Goal: Task Accomplishment & Management: Manage account settings

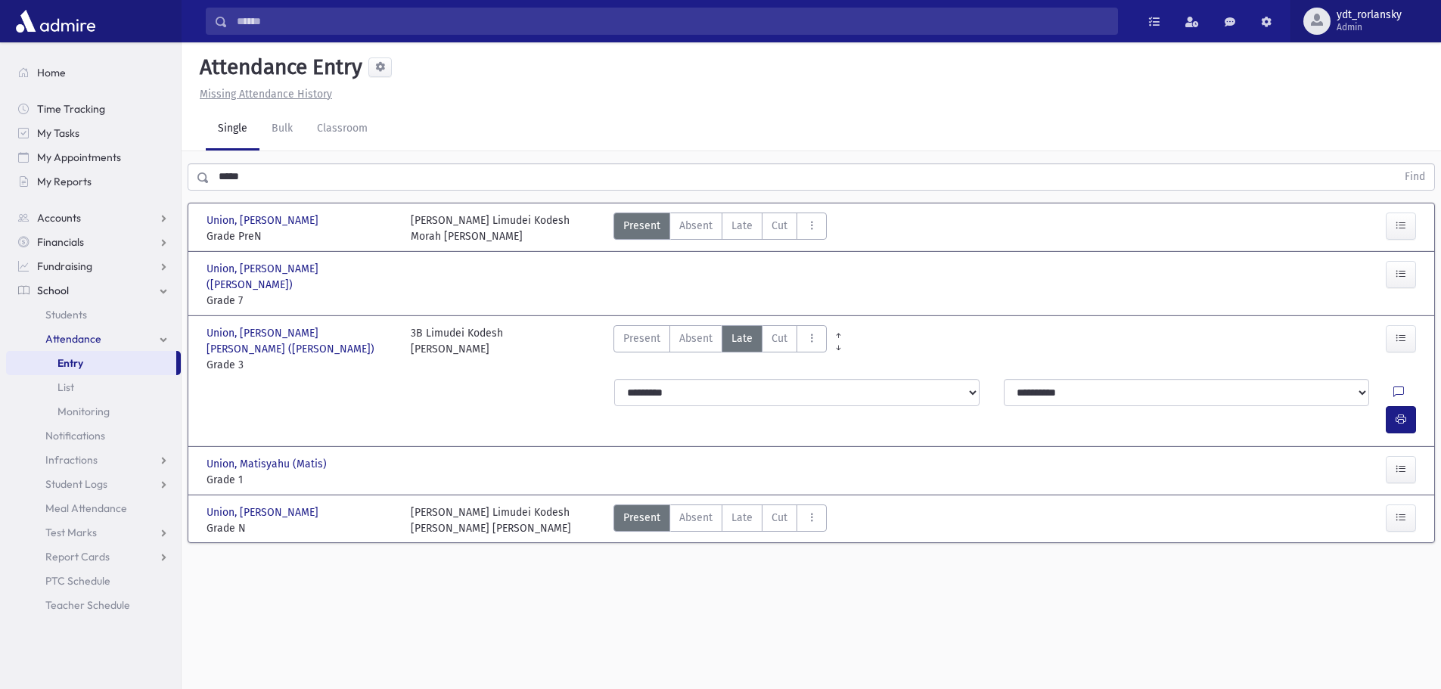
click at [1365, 16] on span "ydt_rorlansky" at bounding box center [1369, 15] width 65 height 12
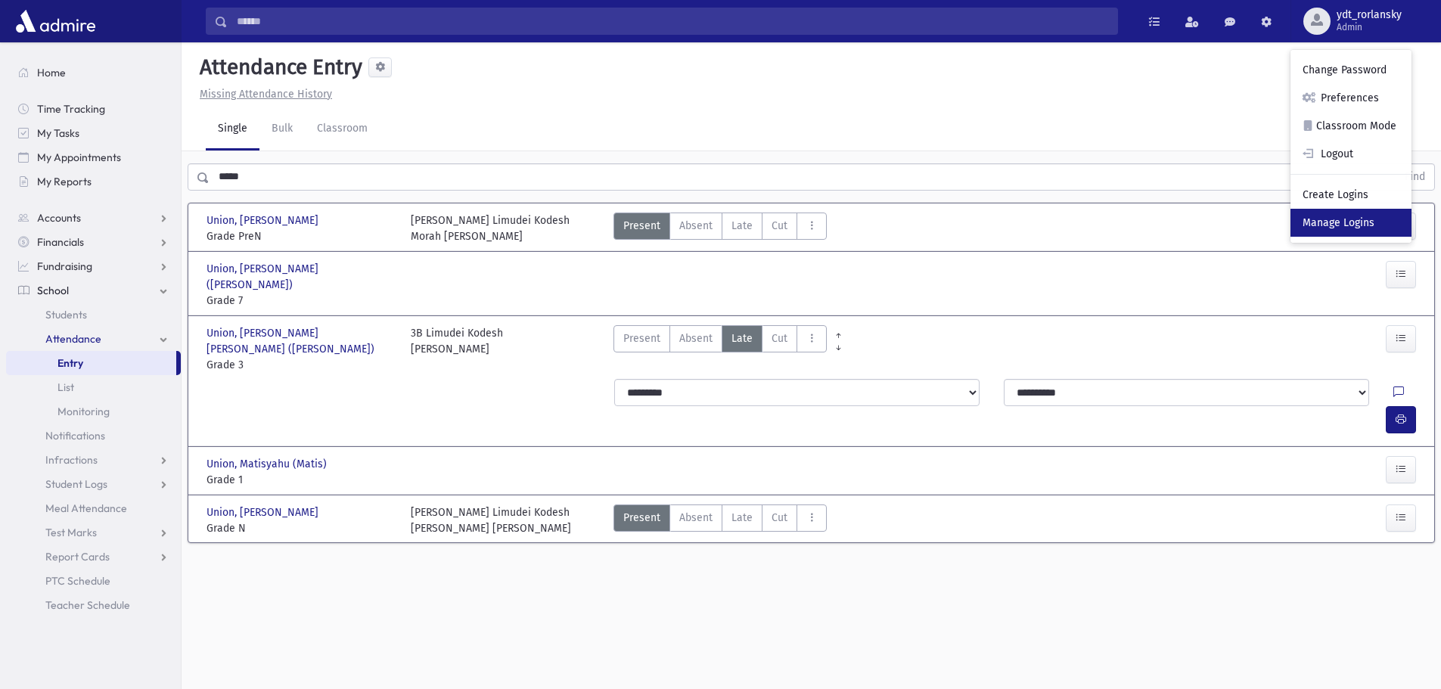
click at [1332, 219] on link "Manage Logins" at bounding box center [1351, 223] width 121 height 28
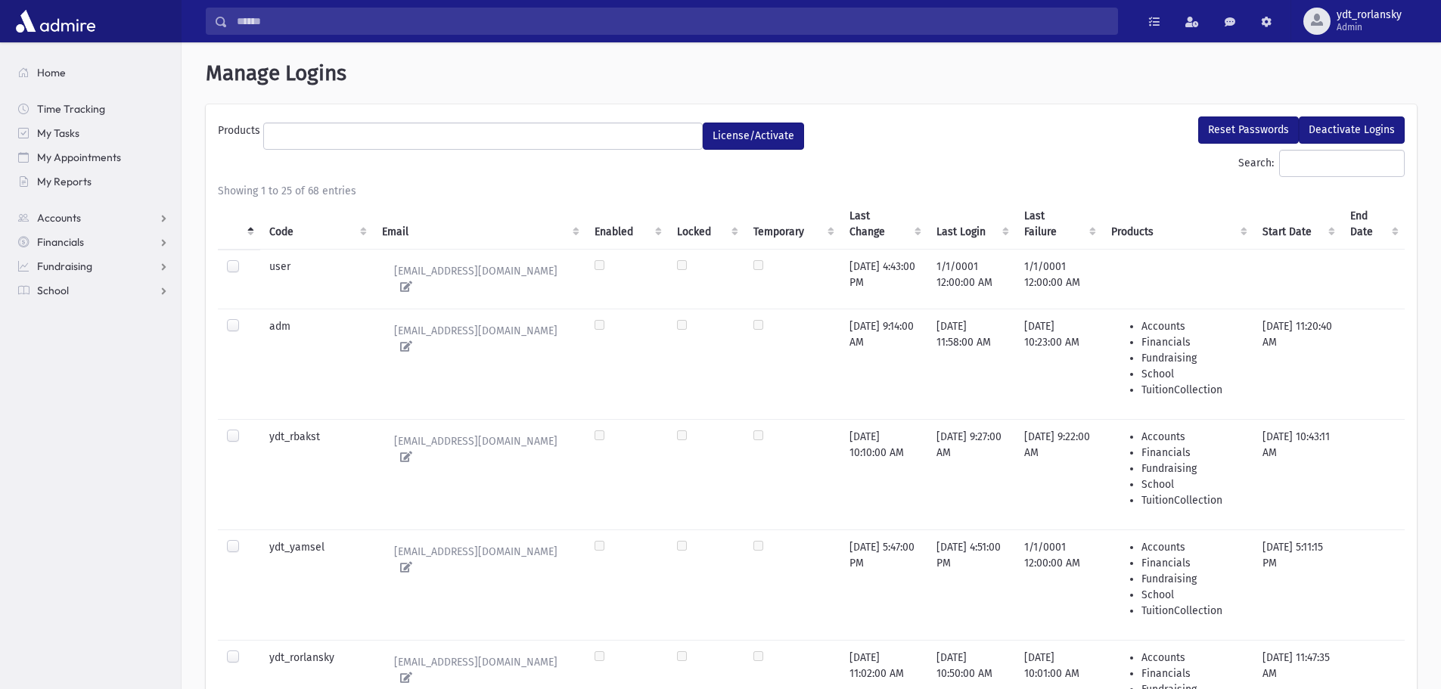
select select
click at [281, 242] on th "Code" at bounding box center [316, 224] width 113 height 51
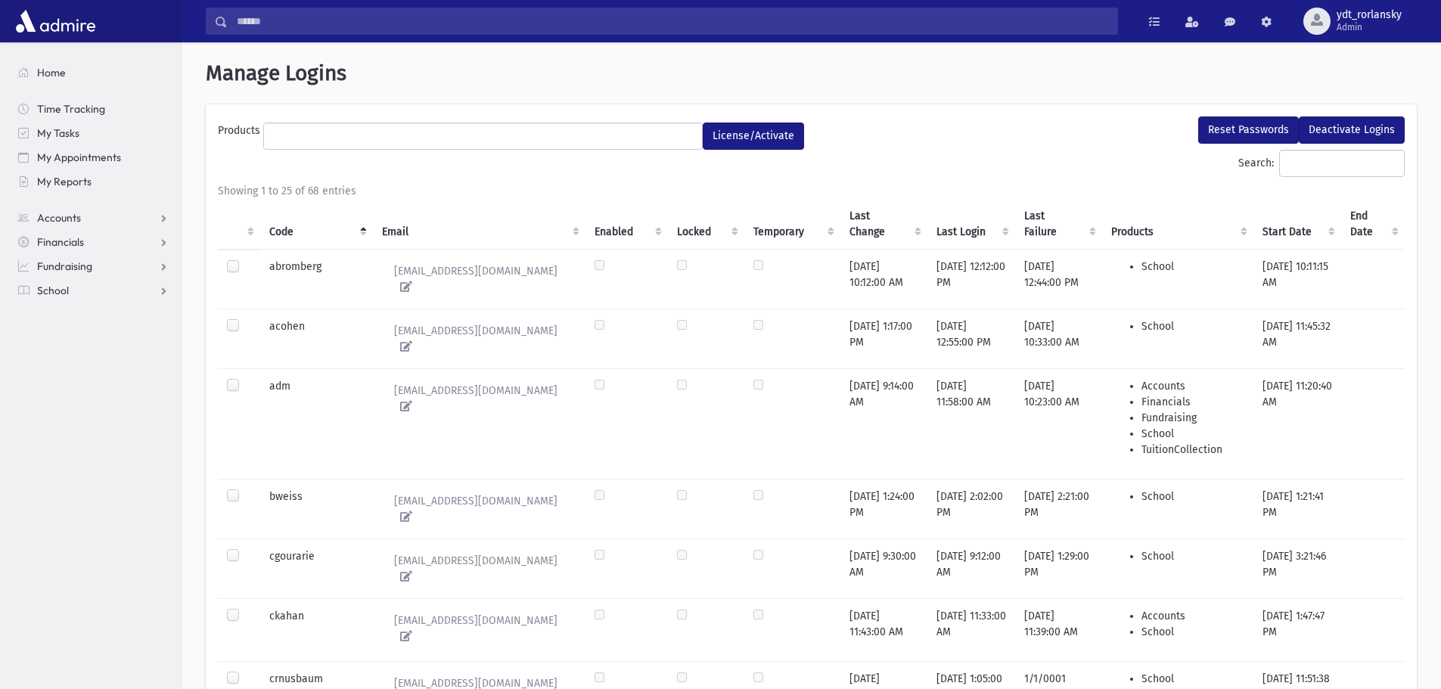
click at [245, 549] on label at bounding box center [245, 549] width 0 height 0
click at [412, 571] on icon at bounding box center [403, 576] width 18 height 11
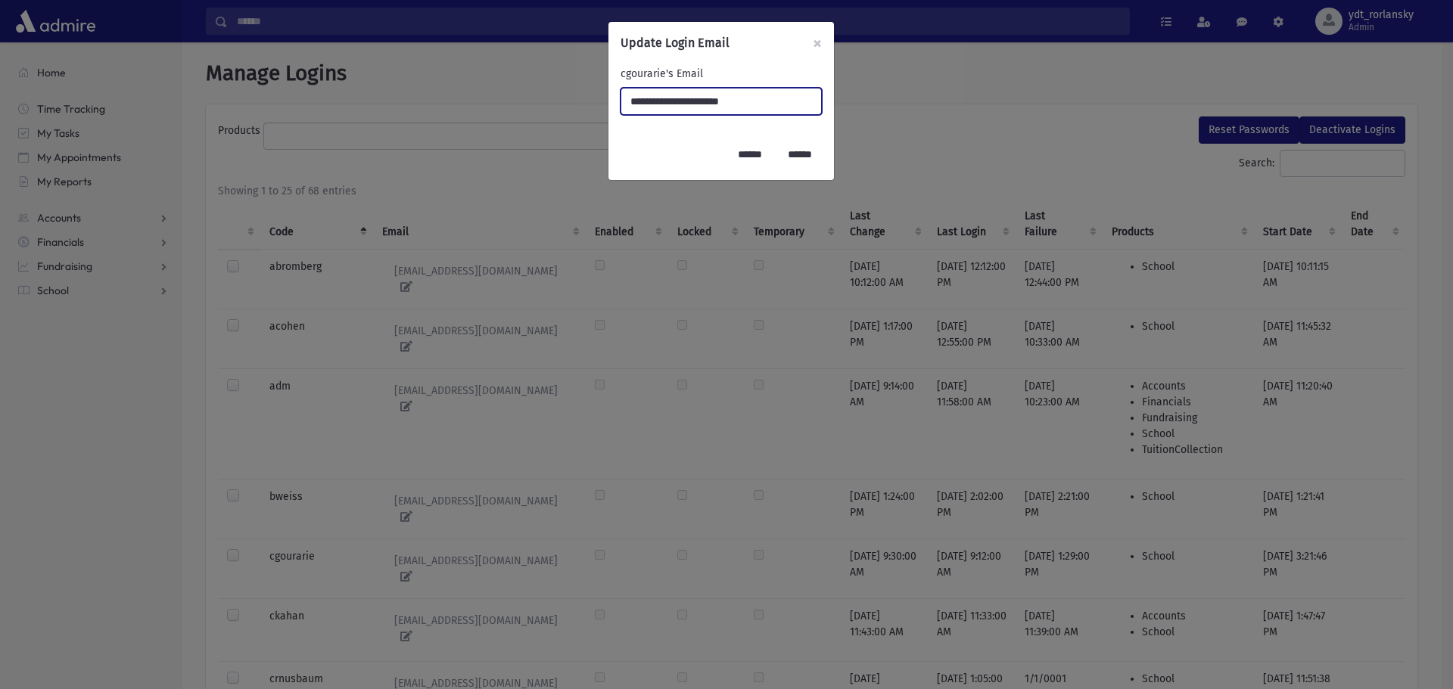
drag, startPoint x: 800, startPoint y: 99, endPoint x: 534, endPoint y: 111, distance: 265.9
click at [534, 111] on div "**********" at bounding box center [726, 344] width 1453 height 689
type input "**********"
click at [734, 150] on input "******" at bounding box center [750, 154] width 44 height 27
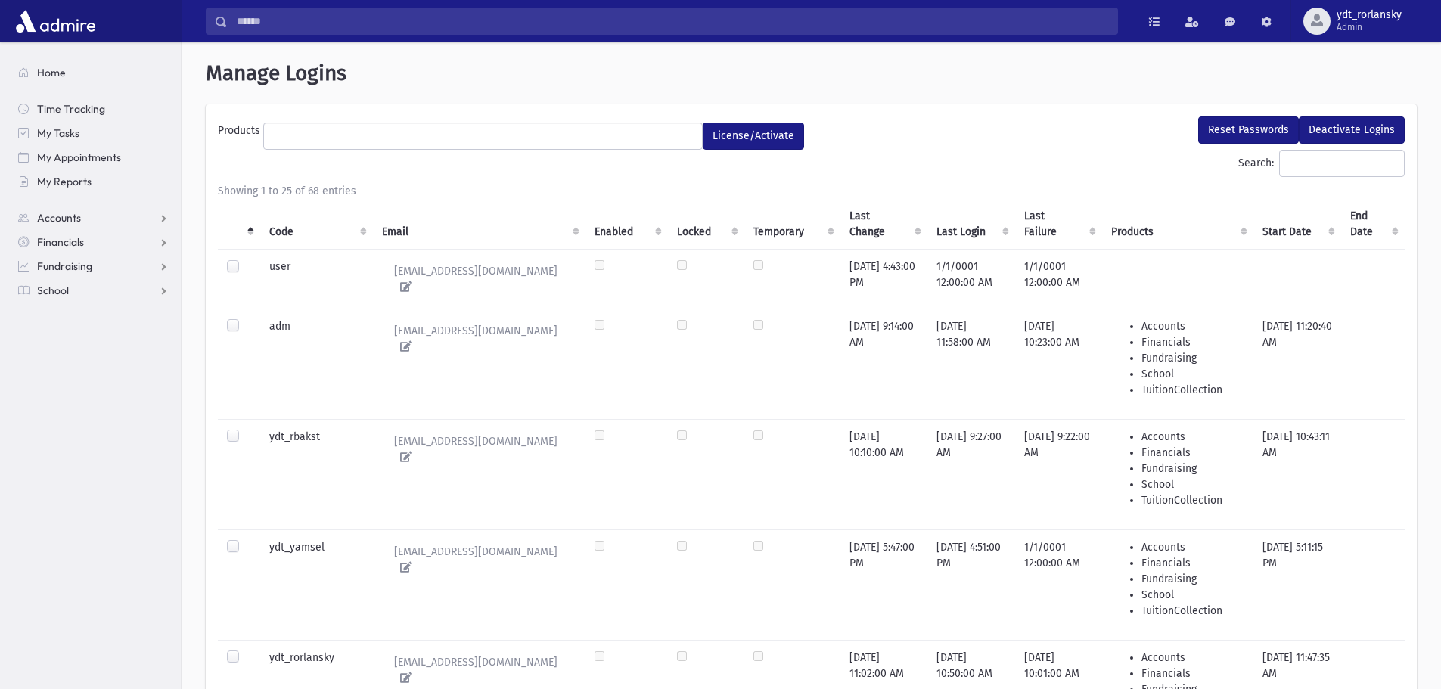
select select
click at [275, 224] on th "Code" at bounding box center [316, 224] width 113 height 51
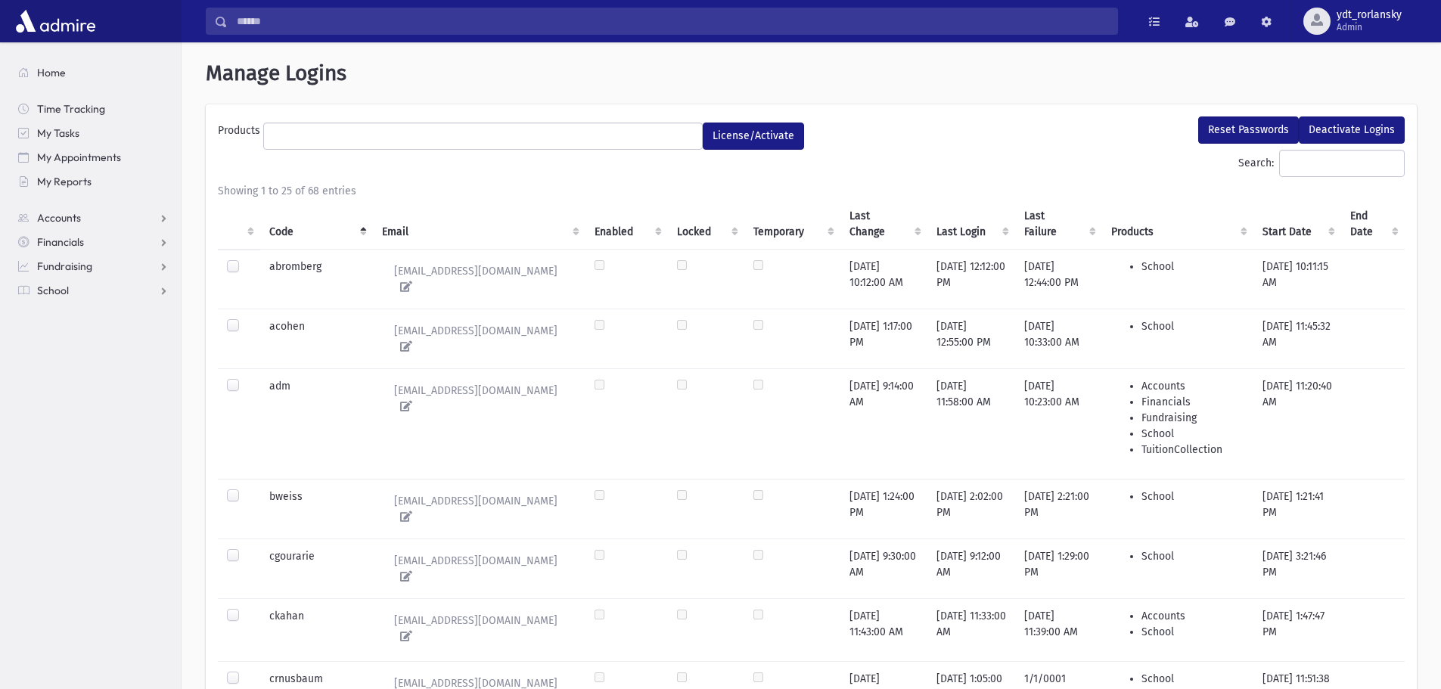
click at [245, 549] on label at bounding box center [245, 549] width 0 height 0
click at [1261, 127] on button "Reset Passwords" at bounding box center [1249, 130] width 101 height 27
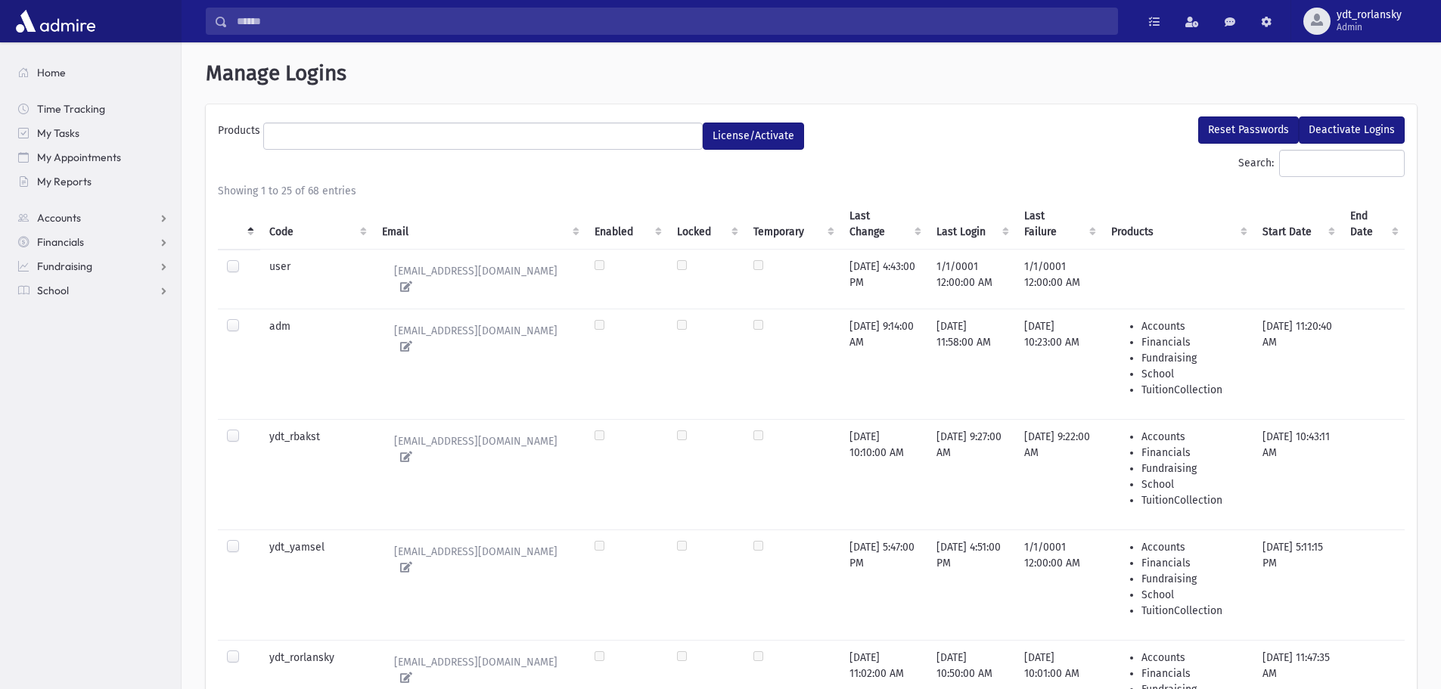
select select
click at [271, 229] on th "Code" at bounding box center [316, 224] width 113 height 51
